Goal: Task Accomplishment & Management: Complete application form

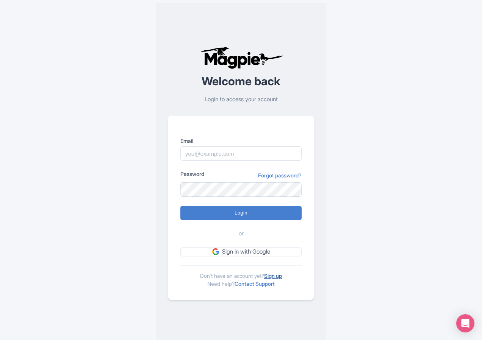
click at [278, 276] on link "Sign up" at bounding box center [273, 275] width 18 height 6
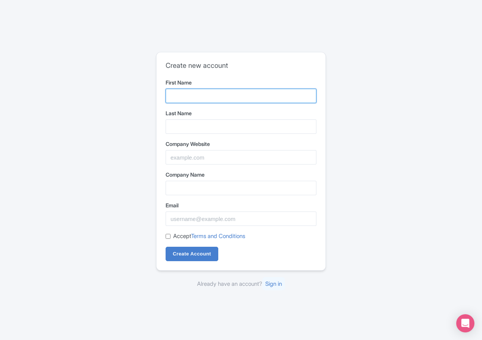
click at [199, 94] on input "First Name" at bounding box center [241, 96] width 151 height 14
paste input "Davey Jones"
type input "[PERSON_NAME]"
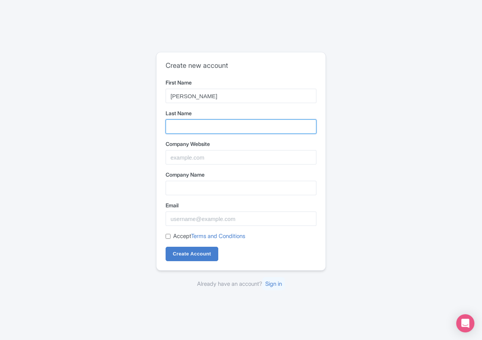
click at [189, 124] on input "Last Name" at bounding box center [241, 126] width 151 height 14
paste input "[PERSON_NAME]"
type input "[PERSON_NAME]"
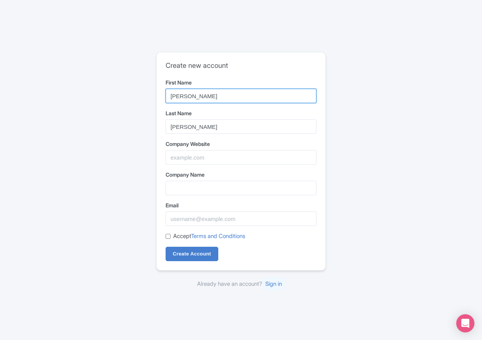
drag, startPoint x: 189, startPoint y: 93, endPoint x: 231, endPoint y: 100, distance: 41.9
click at [231, 100] on input "[PERSON_NAME]" at bounding box center [241, 96] width 151 height 14
type input "Davey"
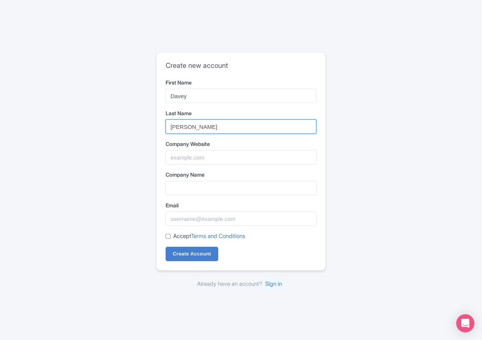
click at [189, 125] on input "[PERSON_NAME]" at bounding box center [241, 126] width 151 height 14
type input "Jones"
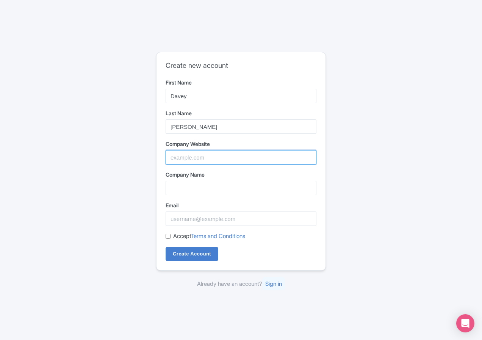
click at [211, 161] on input "Company Website" at bounding box center [241, 157] width 151 height 14
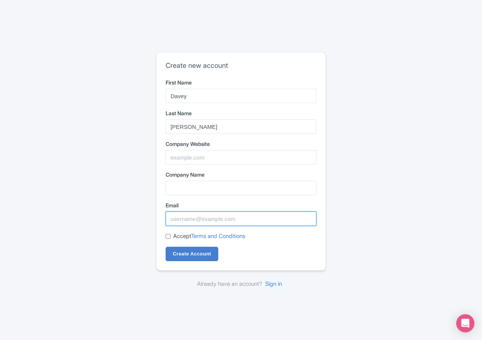
click at [197, 219] on input "Email" at bounding box center [241, 218] width 151 height 14
paste input "[EMAIL_ADDRESS][DOMAIN_NAME]"
type input "[EMAIL_ADDRESS][DOMAIN_NAME]"
click at [174, 234] on label "Accept Terms and Conditions" at bounding box center [209, 236] width 72 height 9
click at [170, 234] on input "Accept Terms and Conditions" at bounding box center [168, 236] width 5 height 5
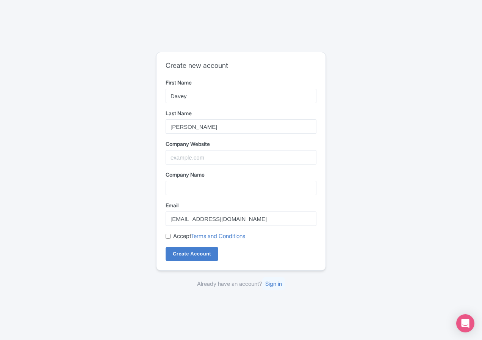
checkbox input "true"
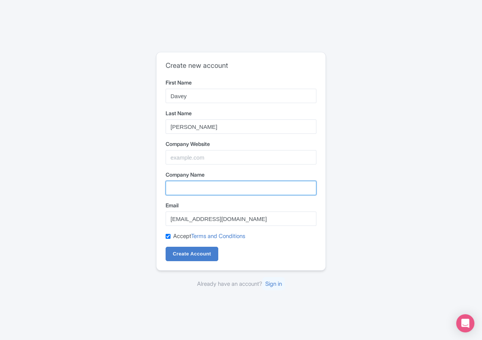
click at [187, 181] on input "Company Name" at bounding box center [241, 188] width 151 height 14
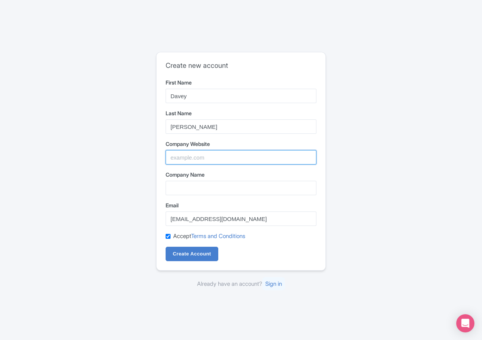
click at [187, 157] on input "Company Website" at bounding box center [241, 157] width 151 height 14
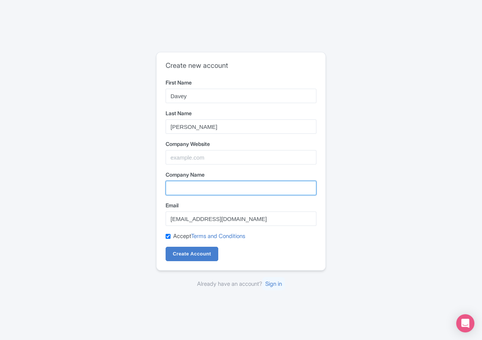
click at [198, 192] on input "Company Name" at bounding box center [241, 188] width 151 height 14
click at [194, 187] on input "Company Name" at bounding box center [241, 188] width 151 height 14
paste input "Desert Dunes Tourism LLC"
type input "Desert Dunes Tourism LLC"
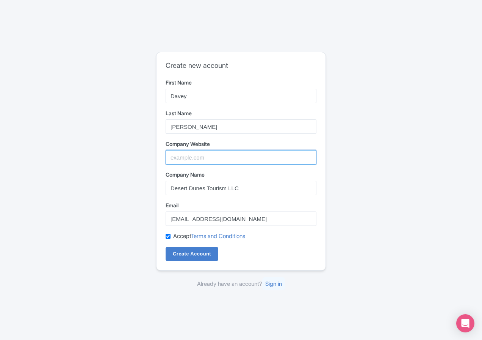
click at [189, 157] on input "Company Website" at bounding box center [241, 157] width 151 height 14
click at [200, 155] on input "Company Website" at bounding box center [241, 157] width 151 height 14
paste input "https://ddtoursdubai.com/"
type input "https://ddtoursdubai.com/"
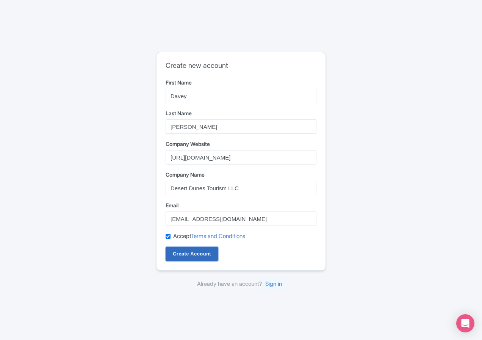
click at [196, 256] on input "Create Account" at bounding box center [192, 254] width 53 height 14
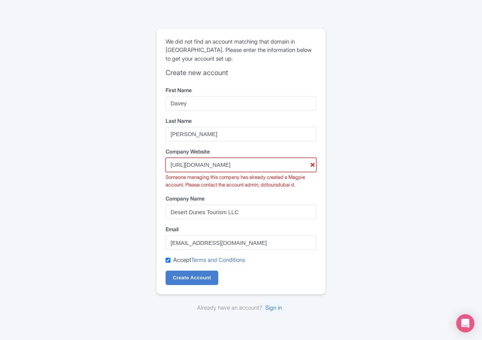
click at [243, 162] on input "https://ddtoursdubai.com/" at bounding box center [241, 165] width 151 height 14
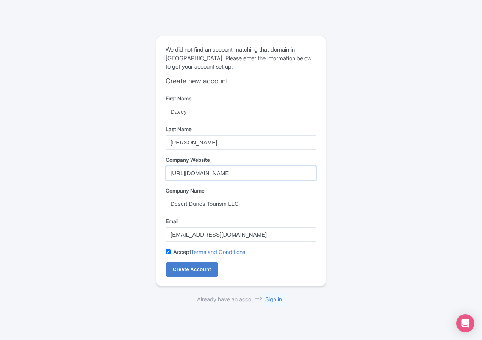
paste input "dubai-desert-safari-and-dhow-cruise-packages/"
type input "https://ddtoursdubai.com/dubai-desert-safari-and-dhow-cruise-packages/"
click at [200, 255] on link "Terms and Conditions" at bounding box center [218, 251] width 54 height 7
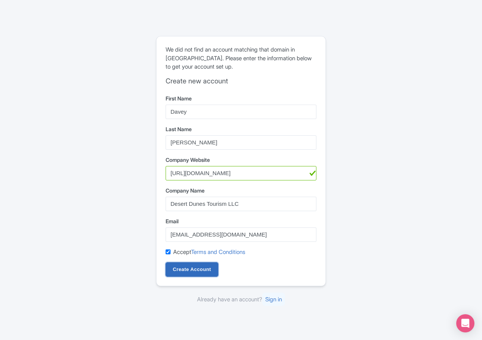
click at [205, 266] on input "Create Account" at bounding box center [192, 269] width 53 height 14
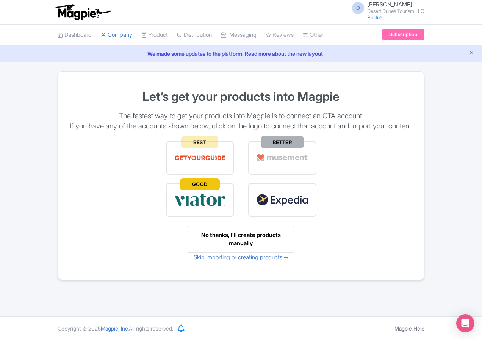
click at [412, 3] on span "[PERSON_NAME]" at bounding box center [389, 4] width 45 height 7
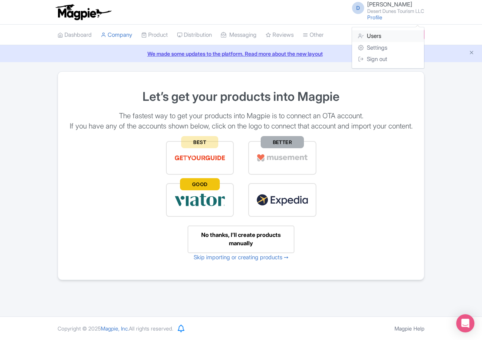
click at [422, 39] on link "Users" at bounding box center [388, 36] width 72 height 12
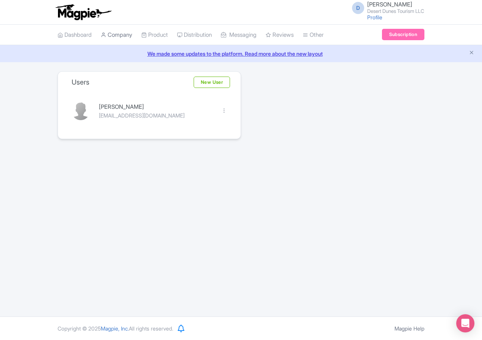
click at [101, 31] on link "Company" at bounding box center [116, 35] width 31 height 21
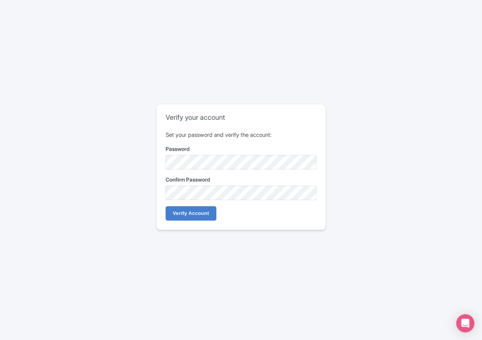
click at [230, 184] on div "Confirm Password" at bounding box center [241, 187] width 151 height 25
click at [199, 210] on input "Verify Account" at bounding box center [191, 213] width 51 height 14
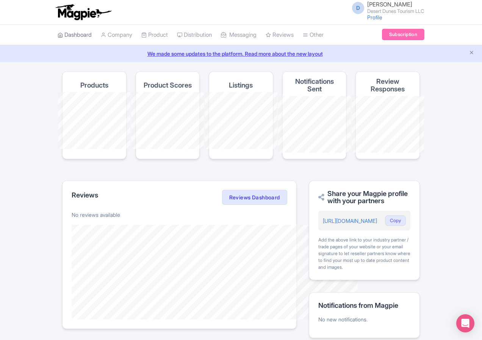
click at [58, 36] on link "Dashboard" at bounding box center [75, 35] width 34 height 21
click at [101, 33] on link "Company" at bounding box center [116, 35] width 31 height 21
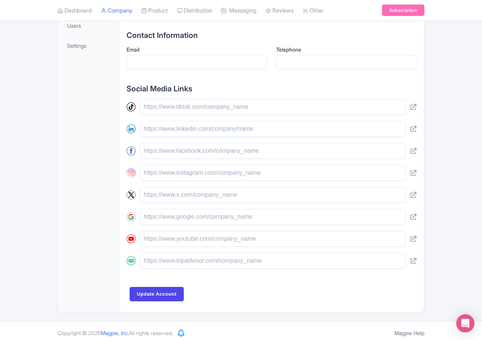
scroll to position [286, 0]
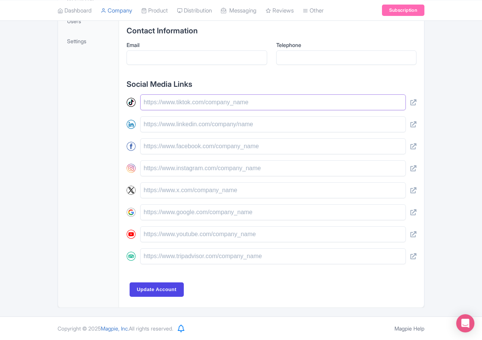
click at [152, 103] on input "text" at bounding box center [272, 102] width 265 height 16
click at [140, 120] on input "text" at bounding box center [272, 124] width 265 height 16
click at [140, 141] on input "text" at bounding box center [272, 146] width 265 height 16
click at [145, 167] on input "text" at bounding box center [272, 168] width 265 height 16
click at [144, 197] on input "text" at bounding box center [272, 190] width 265 height 16
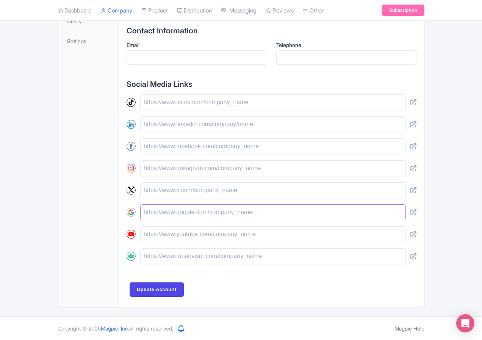
click at [145, 219] on input "text" at bounding box center [272, 212] width 265 height 16
click at [148, 240] on input "text" at bounding box center [272, 234] width 265 height 16
click at [148, 256] on input "text" at bounding box center [272, 256] width 265 height 16
click at [148, 257] on input "text" at bounding box center [272, 256] width 265 height 16
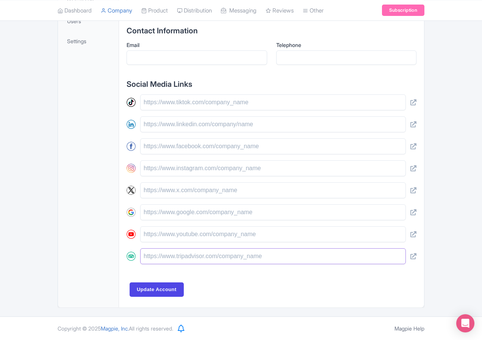
click at [149, 258] on input "text" at bounding box center [272, 256] width 265 height 16
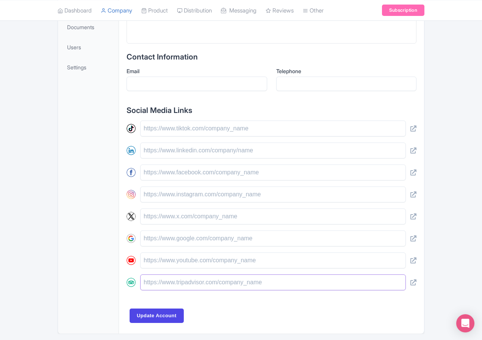
scroll to position [0, 0]
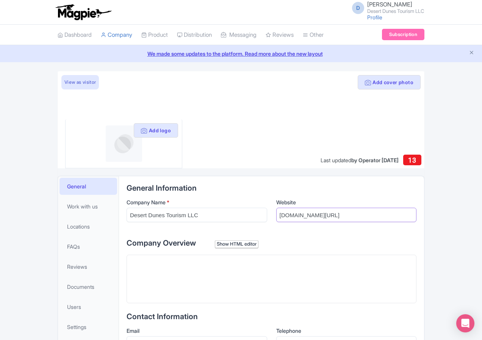
click at [346, 216] on input "[DOMAIN_NAME][URL]" at bounding box center [346, 215] width 141 height 14
click at [212, 215] on input "Desert Dunes Tourism LLC" at bounding box center [196, 215] width 141 height 14
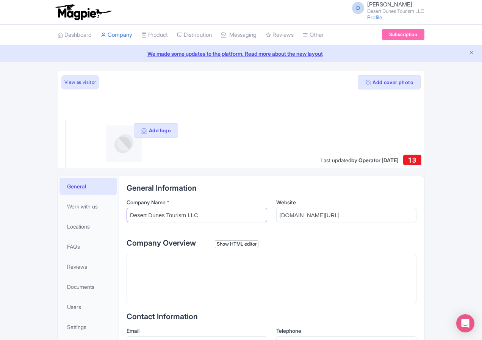
click at [212, 215] on input "Desert Dunes Tourism LLC" at bounding box center [196, 215] width 141 height 14
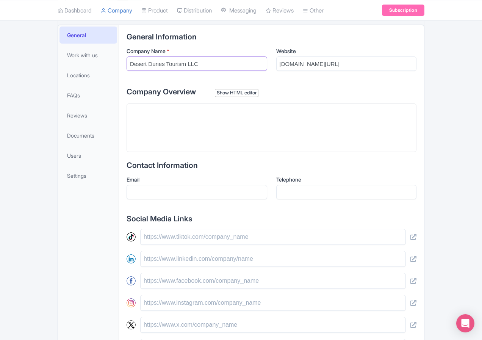
scroll to position [151, 0]
click at [144, 196] on input "Email" at bounding box center [196, 191] width 141 height 14
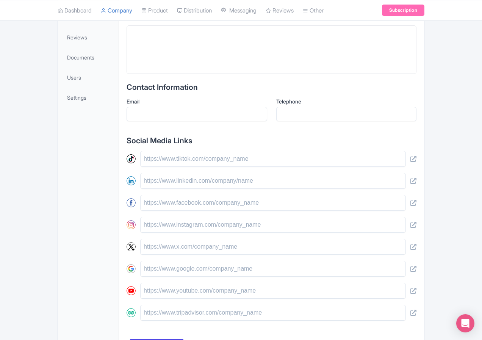
scroll to position [242, 0]
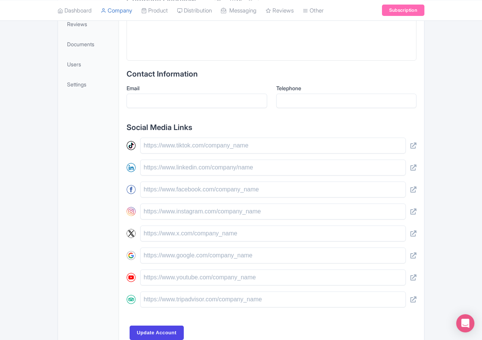
click at [153, 92] on div "Email" at bounding box center [196, 96] width 141 height 24
click at [150, 100] on input "Email" at bounding box center [196, 101] width 141 height 14
